Goal: Information Seeking & Learning: Check status

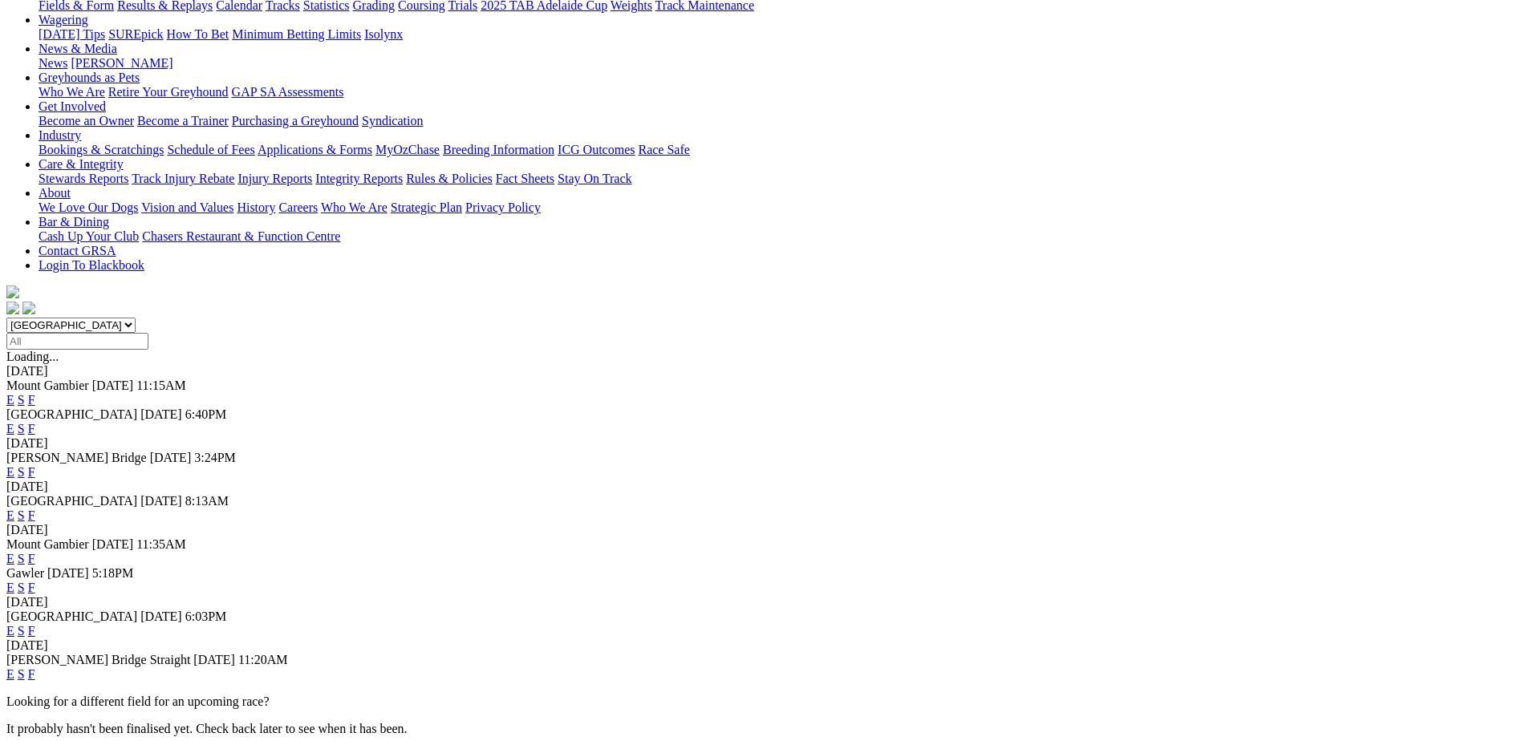
scroll to position [301, 0]
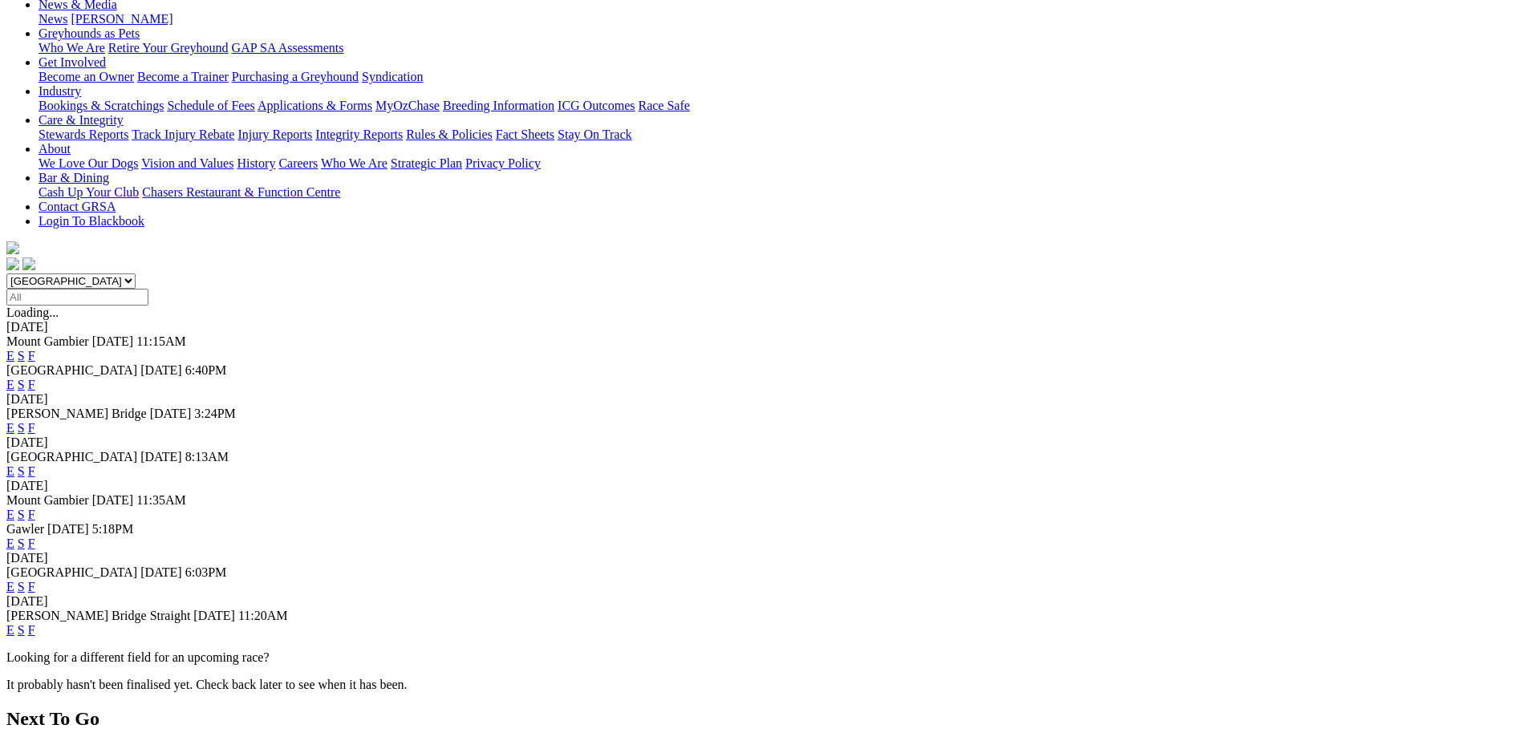
click at [35, 580] on link "F" at bounding box center [31, 587] width 7 height 14
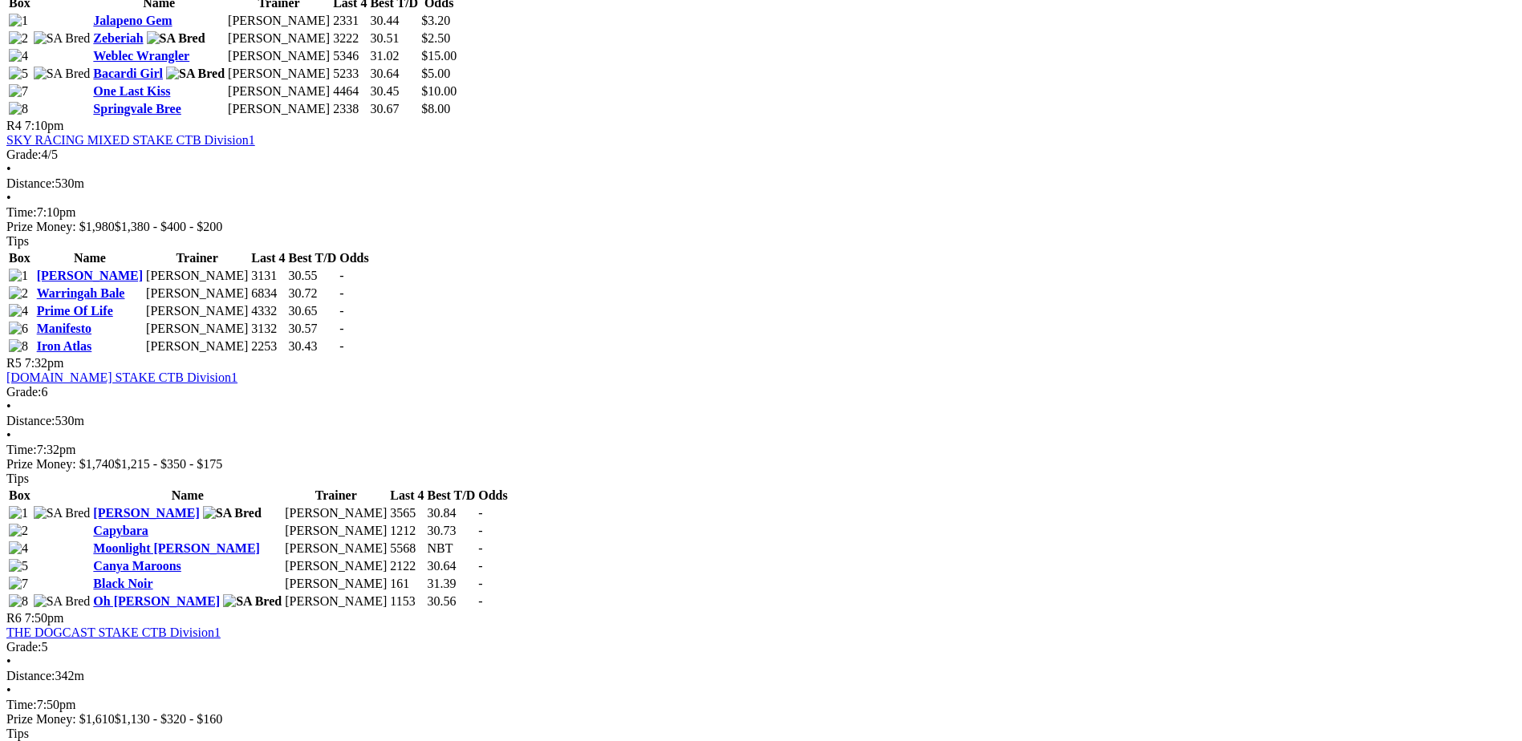
scroll to position [1504, 0]
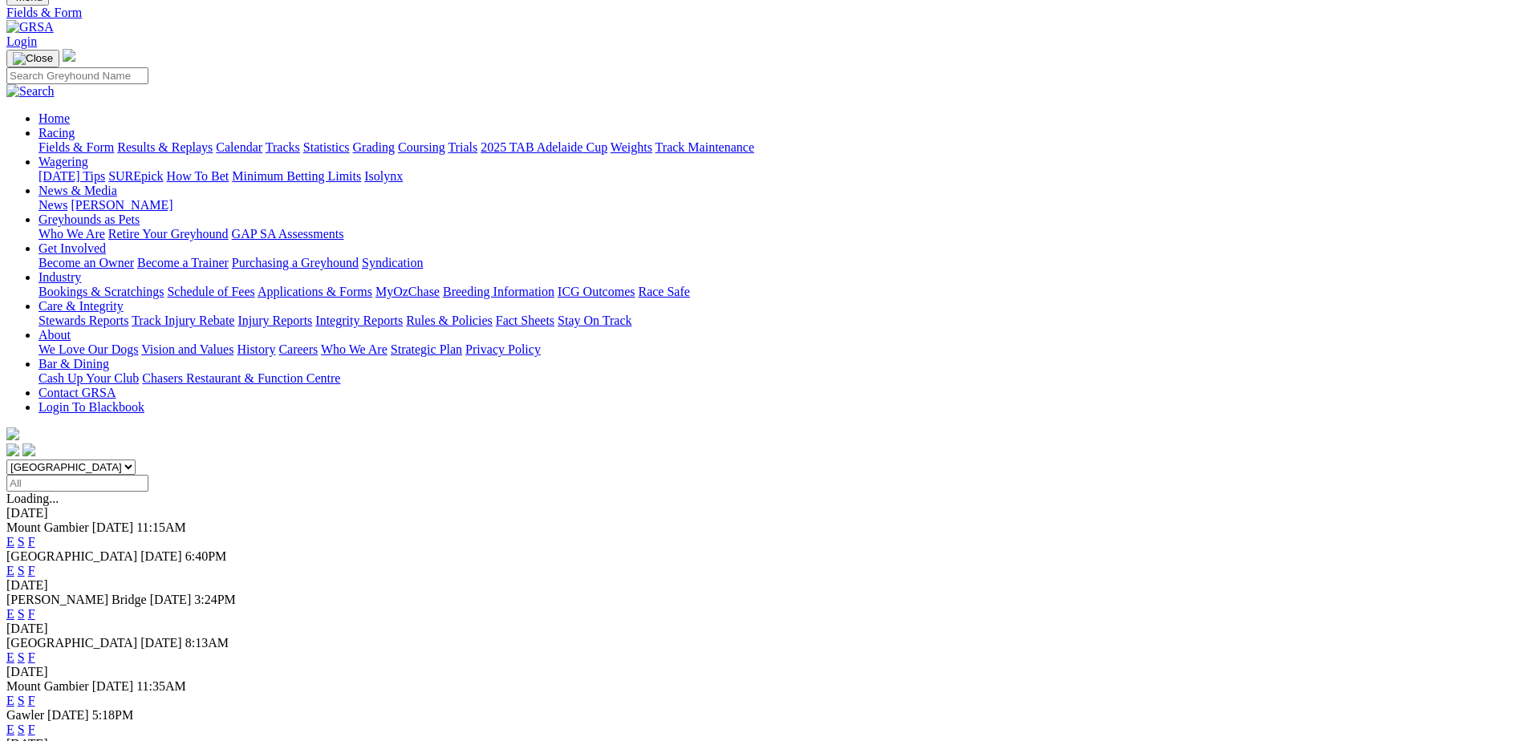
scroll to position [40, 0]
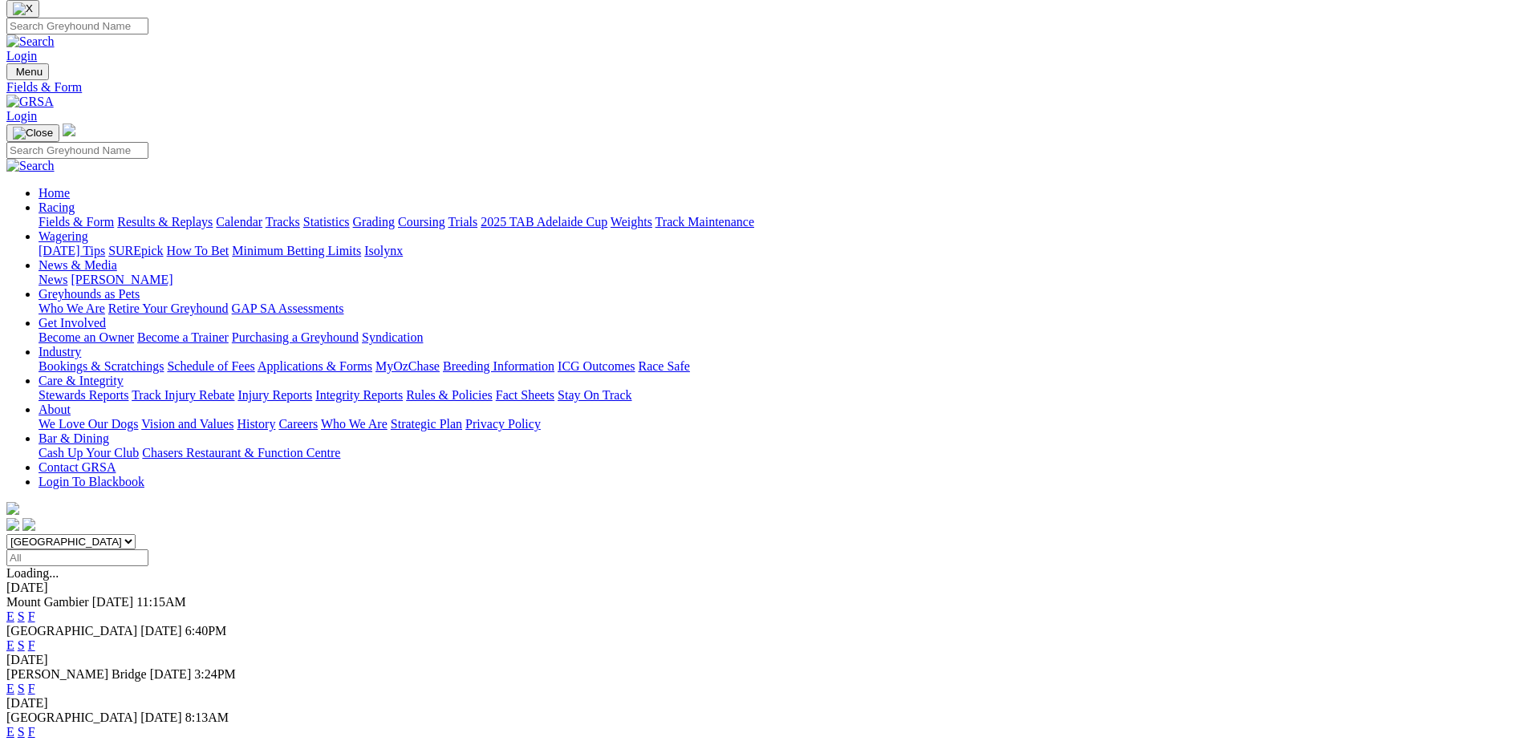
click at [213, 215] on link "Results & Replays" at bounding box center [164, 222] width 95 height 14
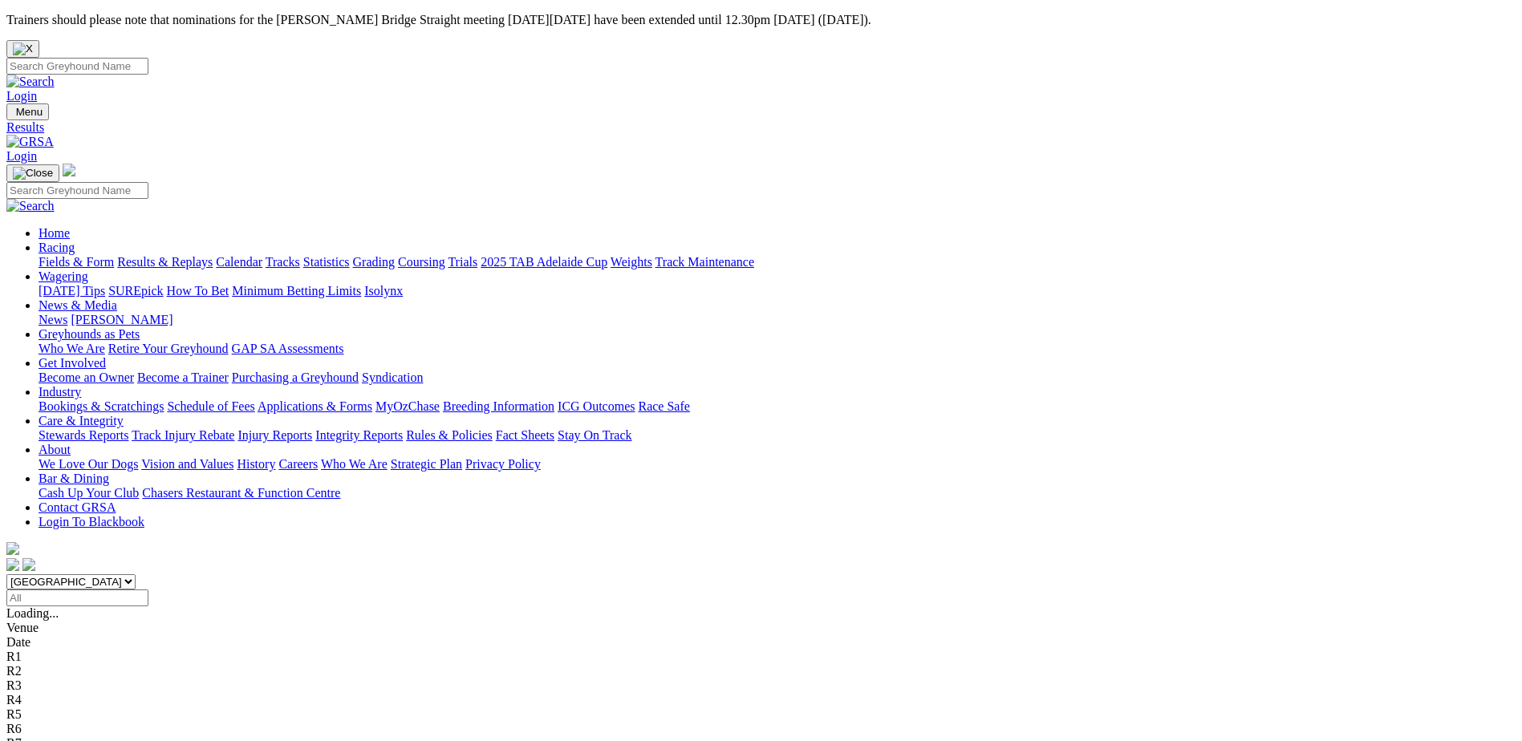
click at [445, 255] on link "Coursing" at bounding box center [421, 262] width 47 height 14
